Goal: Task Accomplishment & Management: Use online tool/utility

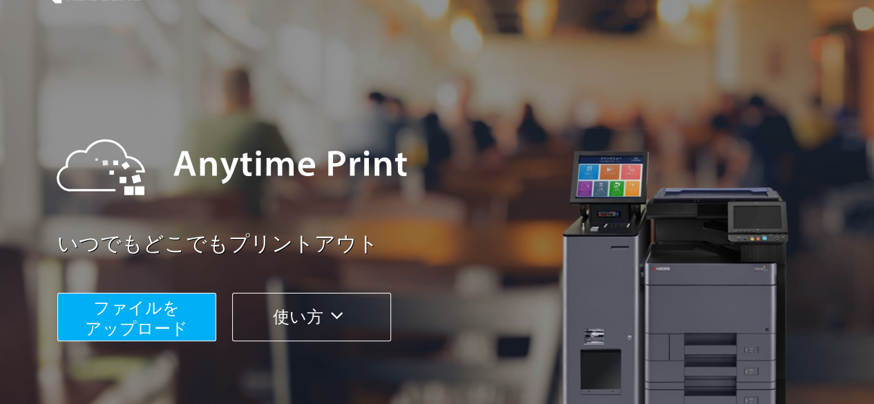
scroll to position [69, 0]
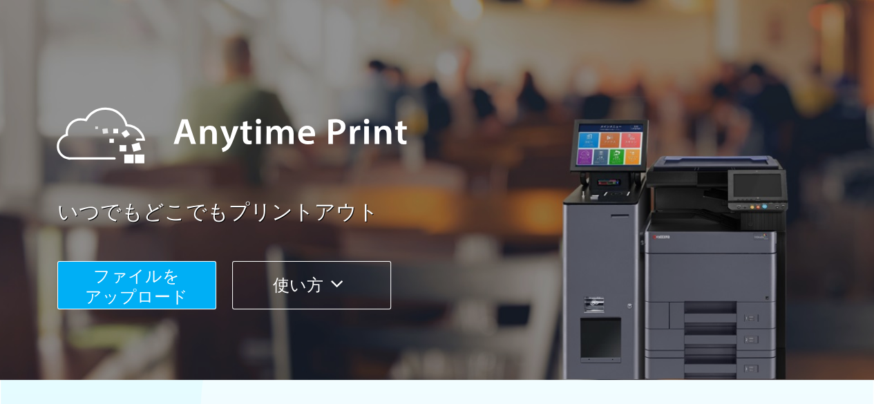
click at [126, 296] on span "ファイルを ​​アップロード" at bounding box center [136, 286] width 103 height 39
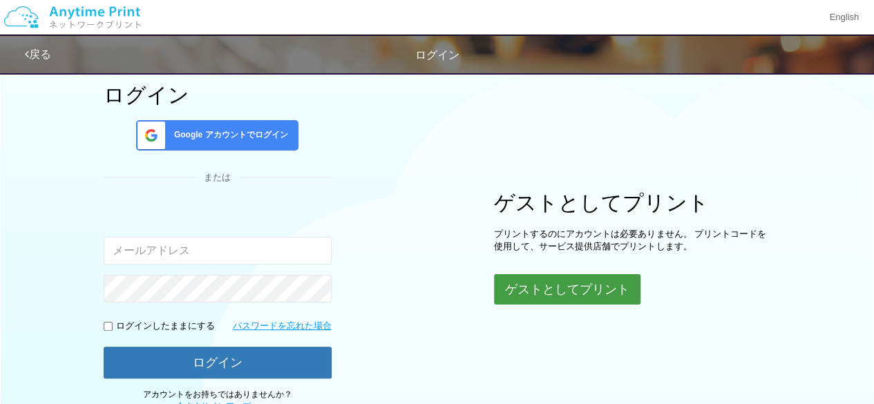
click at [544, 295] on button "ゲストとしてプリント" at bounding box center [567, 289] width 146 height 30
click at [565, 292] on button "ゲストとしてプリント" at bounding box center [567, 289] width 146 height 30
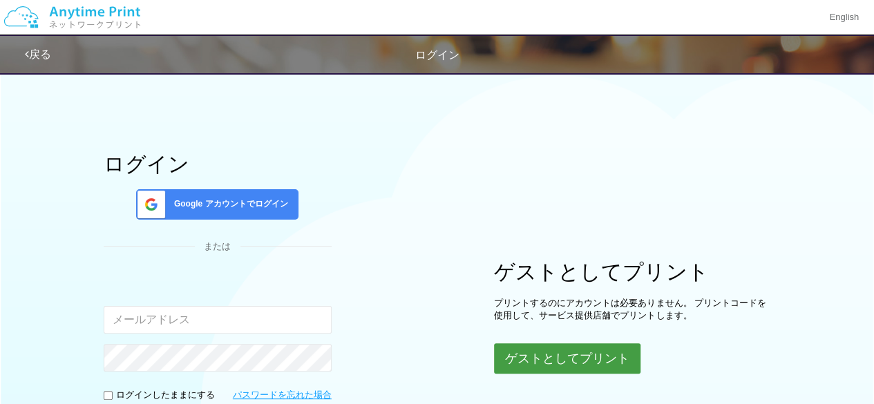
click at [547, 354] on button "ゲストとしてプリント" at bounding box center [567, 358] width 146 height 30
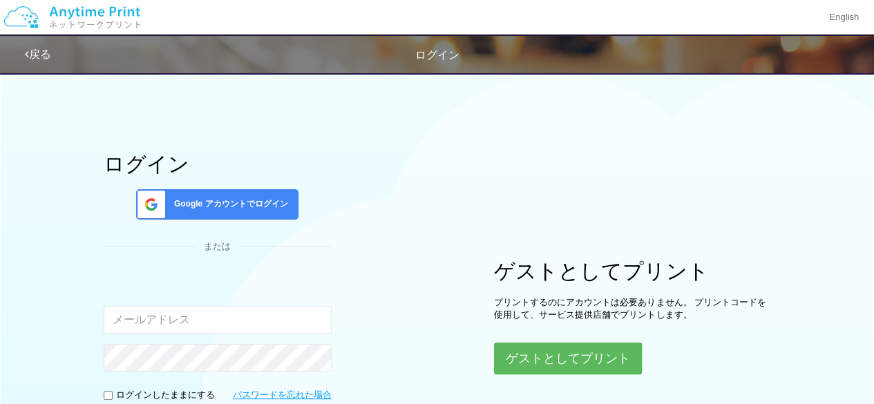
click at [416, 59] on span "ログイン" at bounding box center [437, 55] width 44 height 12
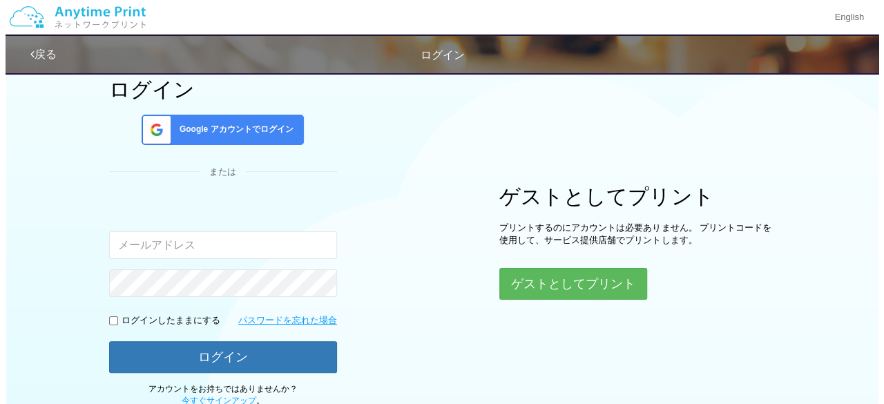
scroll to position [174, 0]
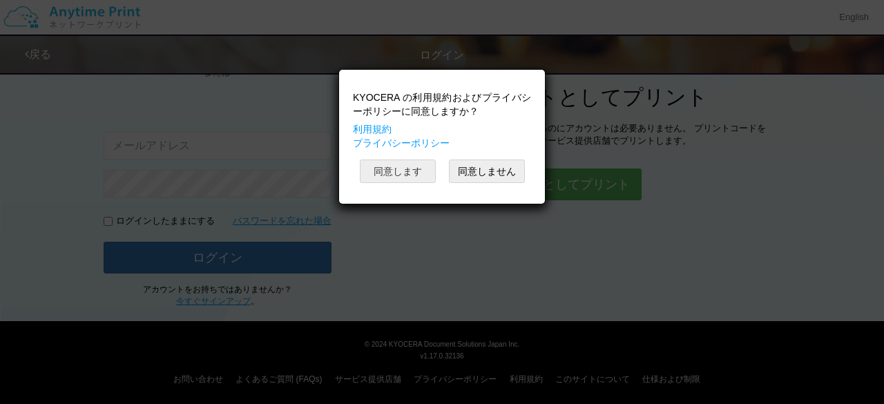
click at [410, 168] on button "同意します" at bounding box center [398, 171] width 76 height 23
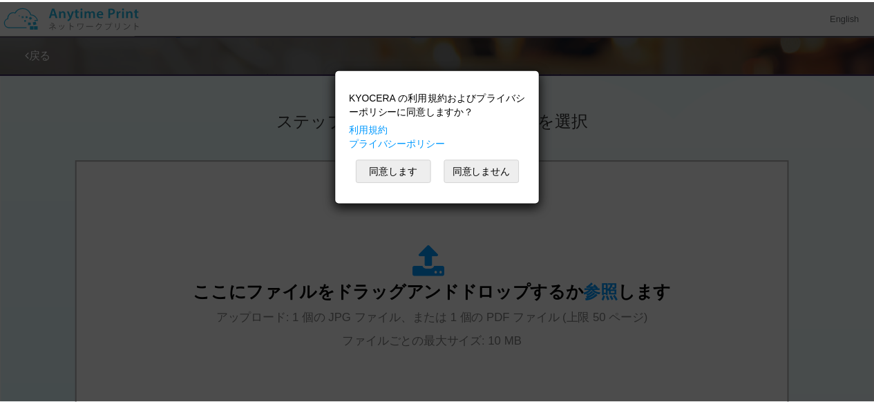
scroll to position [646, 0]
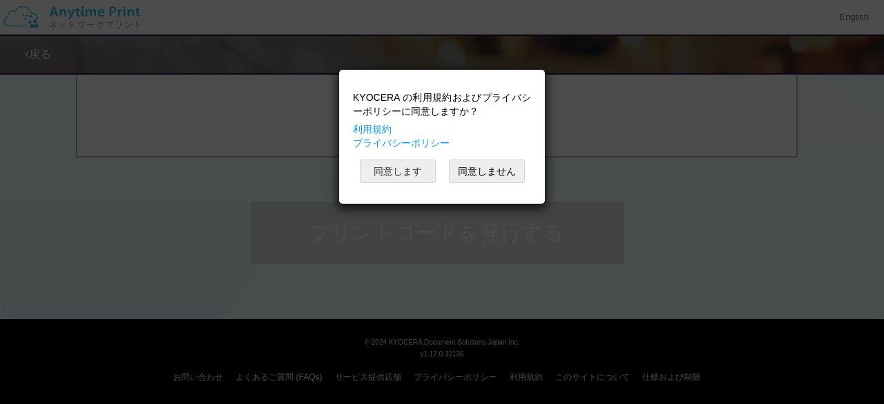
click at [394, 171] on button "同意します" at bounding box center [398, 171] width 76 height 23
click at [409, 165] on button "同意します" at bounding box center [398, 171] width 76 height 23
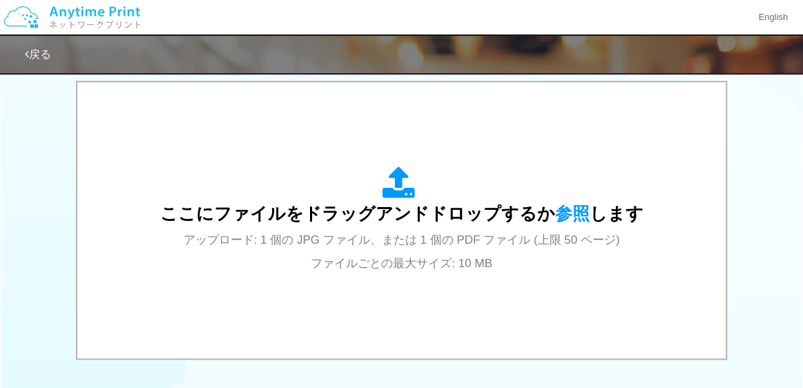
scroll to position [483, 0]
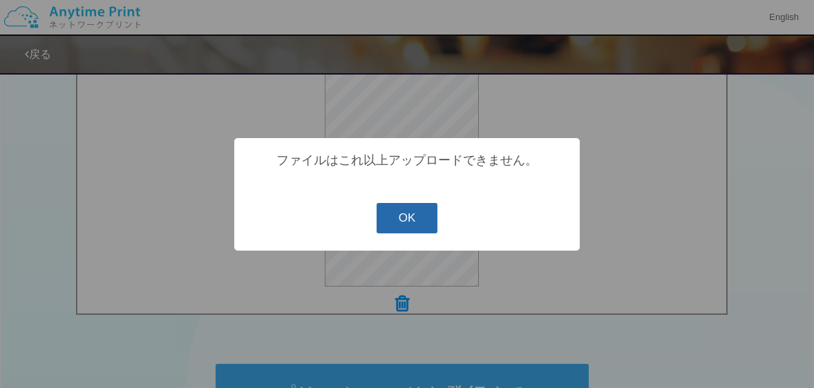
click at [399, 215] on button "OK" at bounding box center [406, 218] width 61 height 30
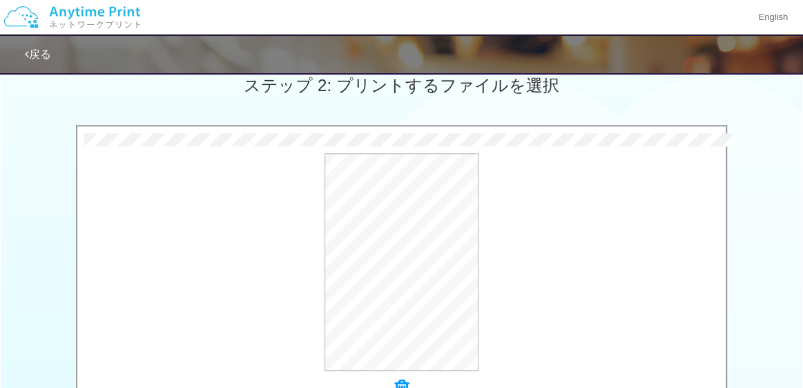
scroll to position [454, 0]
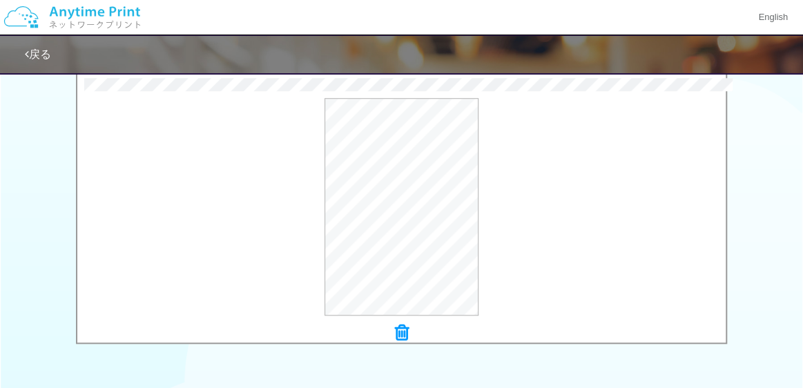
click at [401, 331] on icon at bounding box center [402, 333] width 14 height 18
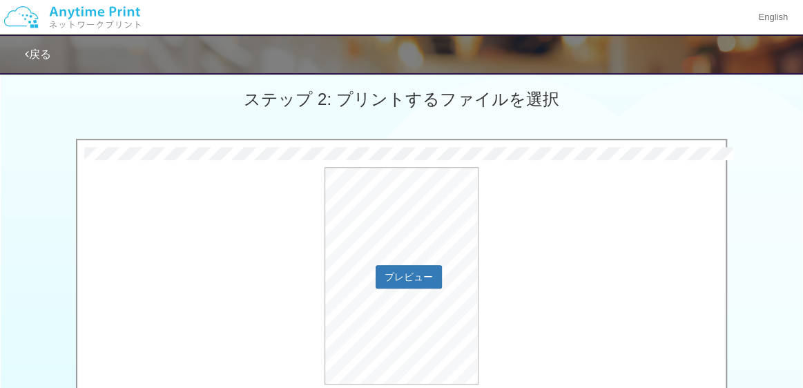
scroll to position [662, 0]
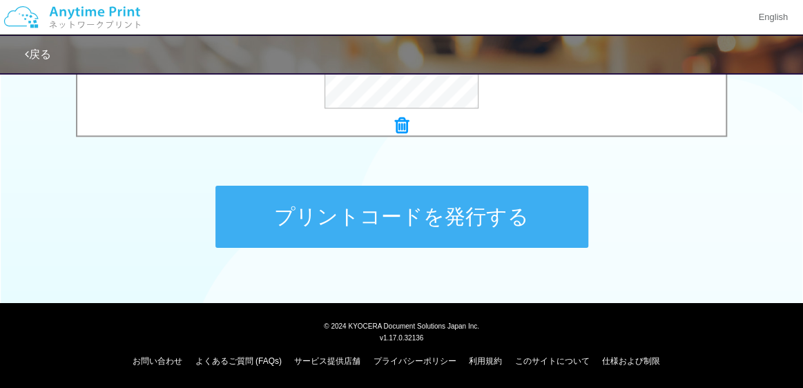
click at [446, 245] on button "プリントコードを発行する" at bounding box center [401, 217] width 373 height 62
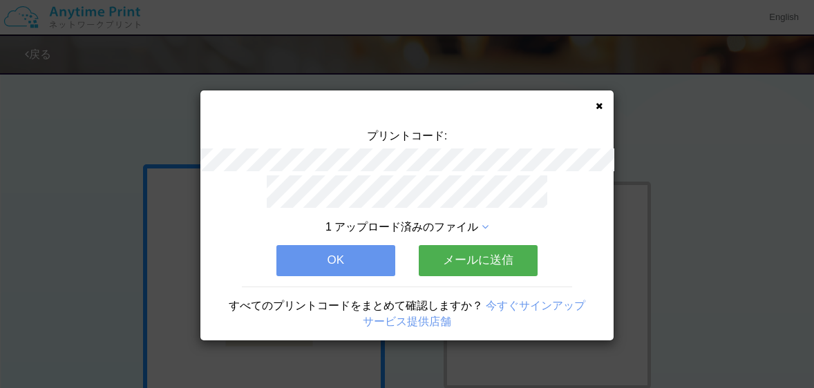
click at [372, 268] on button "OK" at bounding box center [335, 260] width 119 height 30
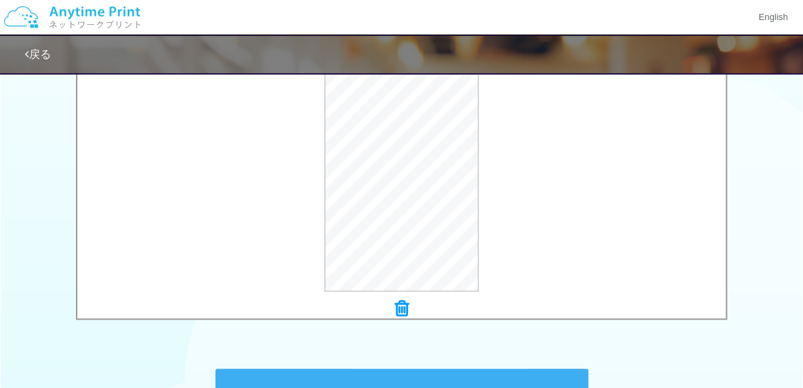
scroll to position [550, 0]
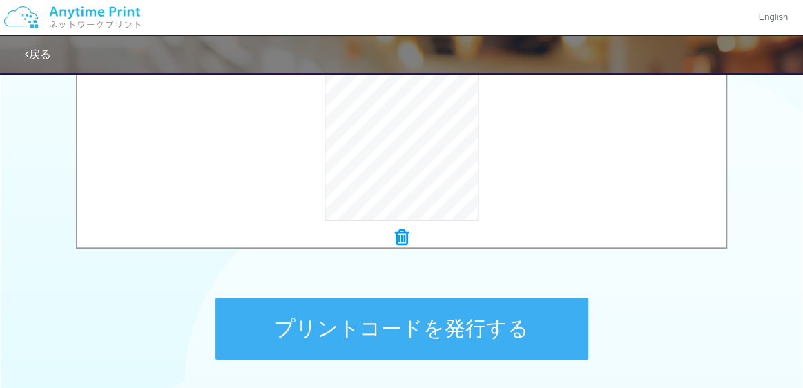
click at [388, 331] on button "プリントコードを発行する" at bounding box center [401, 329] width 373 height 62
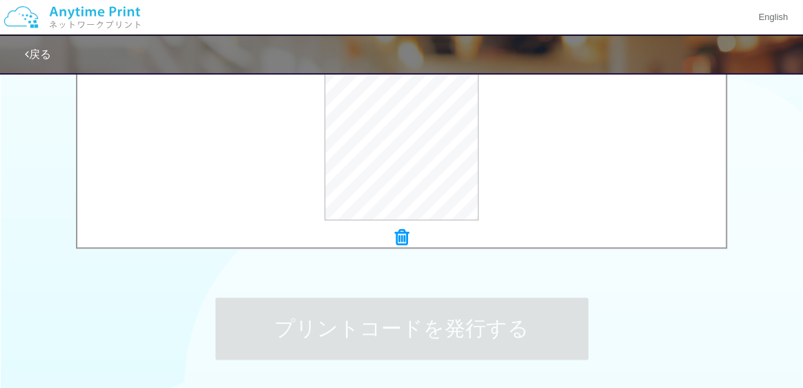
scroll to position [0, 0]
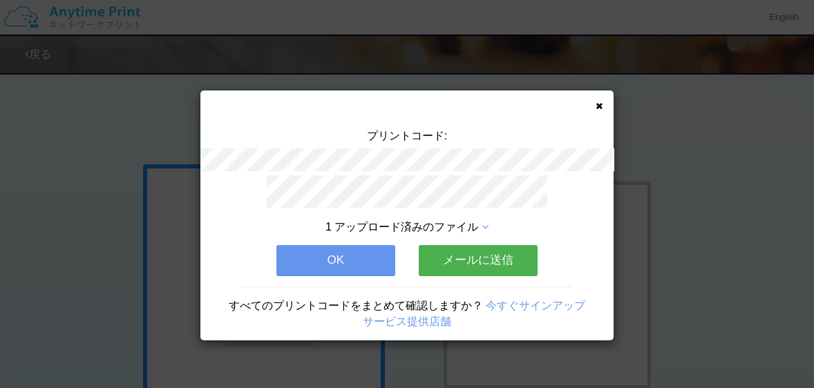
click at [596, 102] on icon at bounding box center [598, 106] width 7 height 9
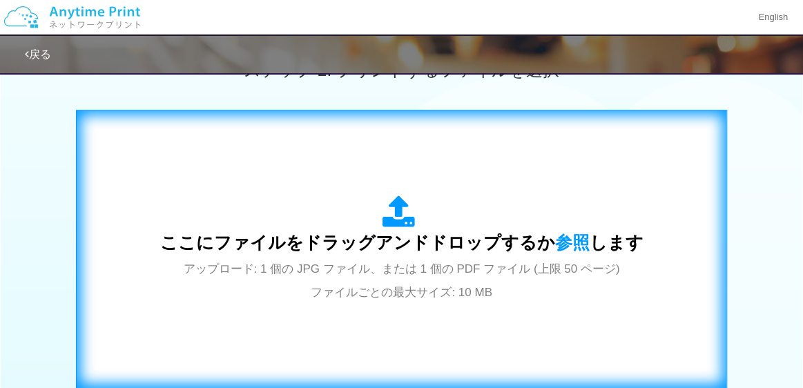
scroll to position [662, 0]
